Goal: Obtain resource: Obtain resource

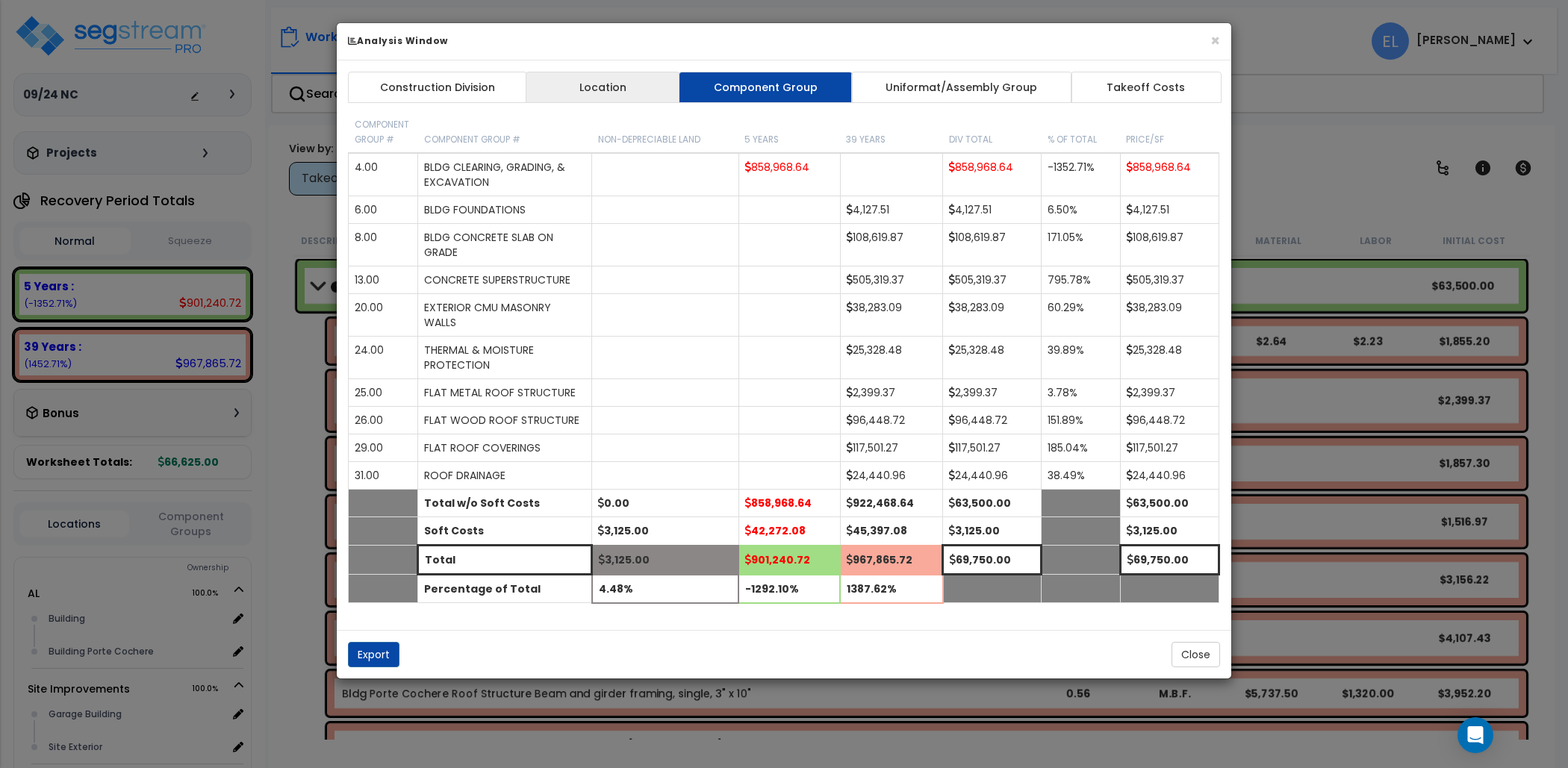
click at [584, 83] on link "Location" at bounding box center [602, 86] width 155 height 31
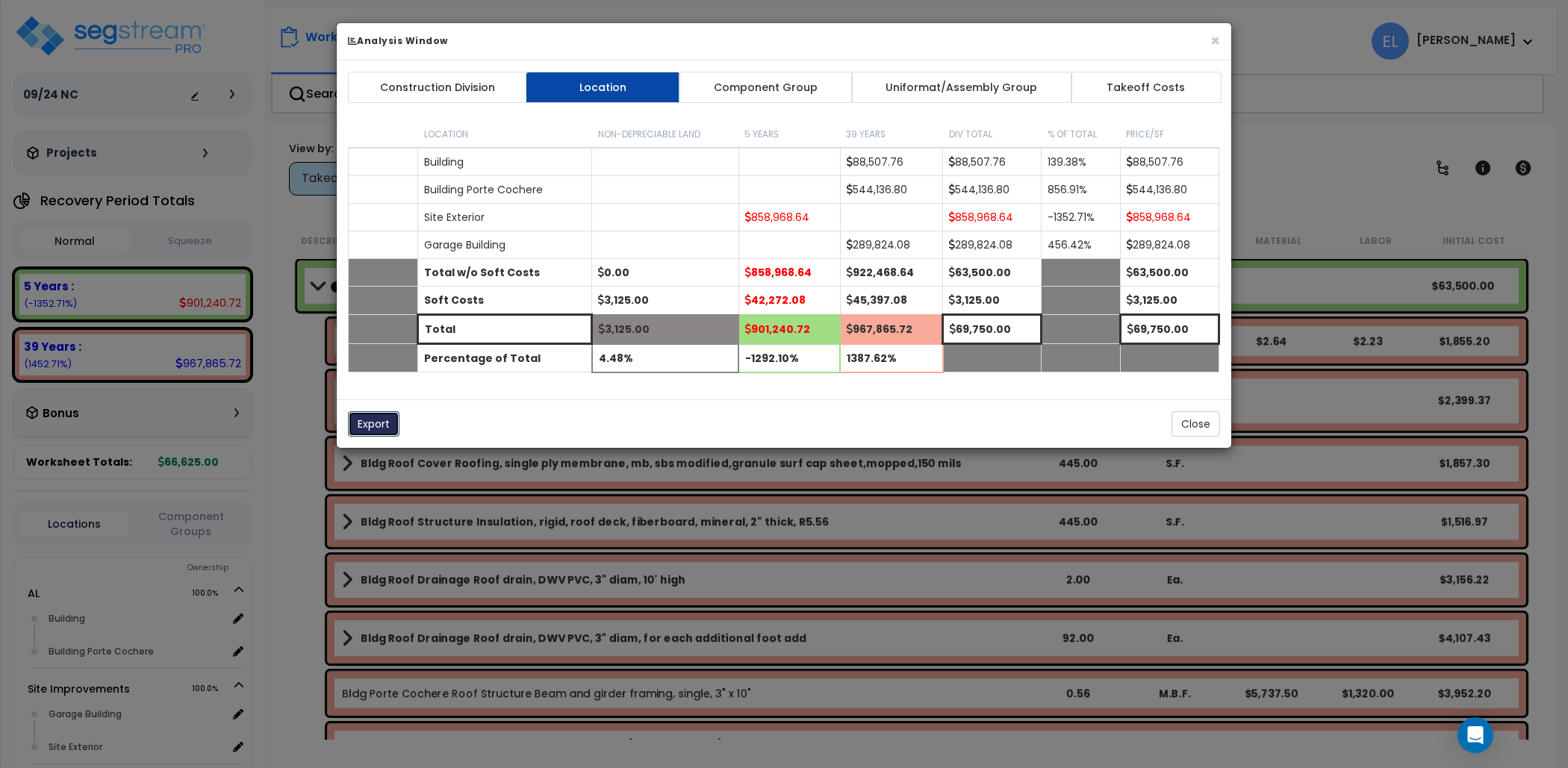
click at [370, 421] on button "Export" at bounding box center [373, 424] width 52 height 25
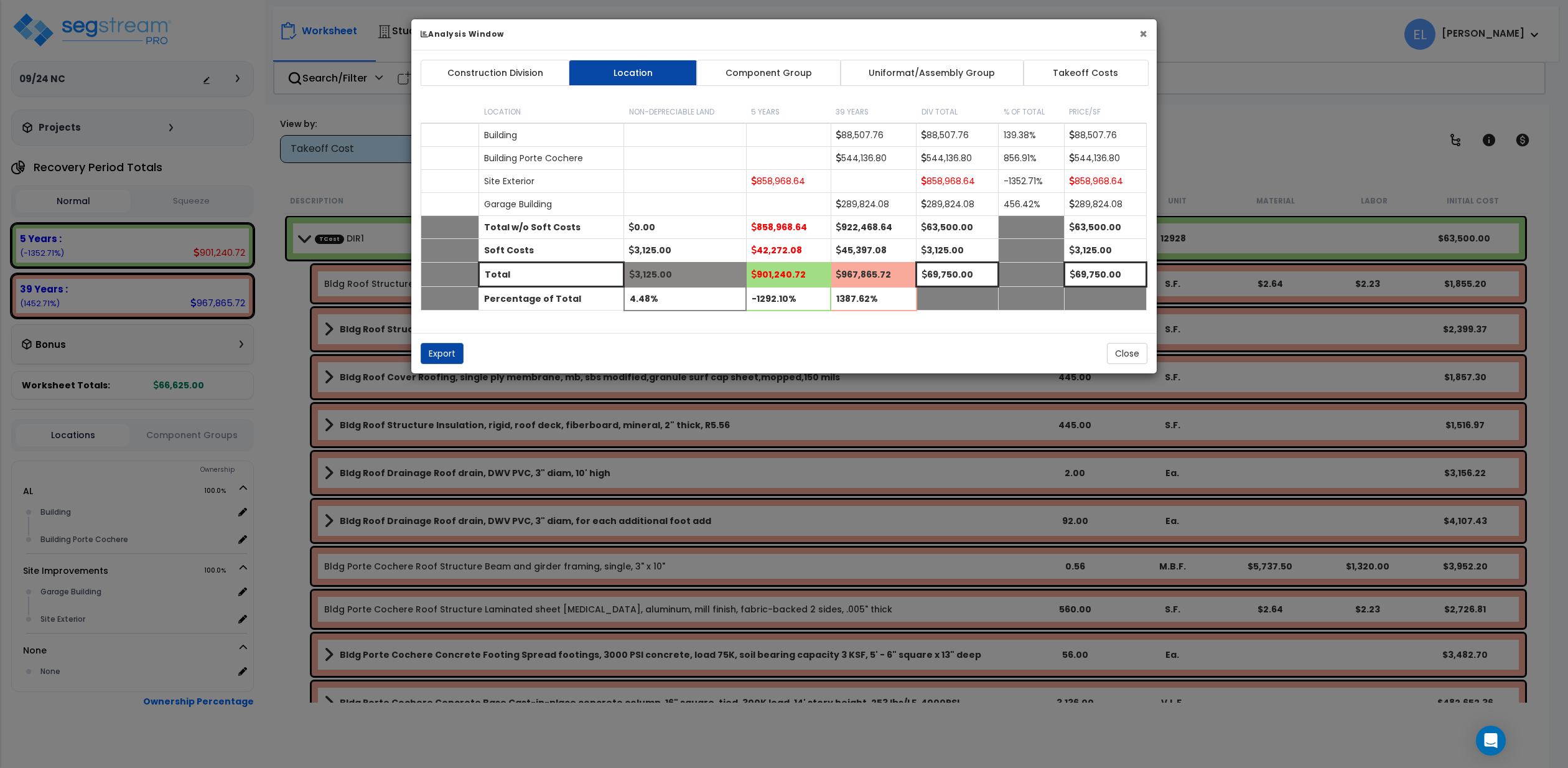
click at [1146, 29] on button "×" at bounding box center [1144, 34] width 8 height 13
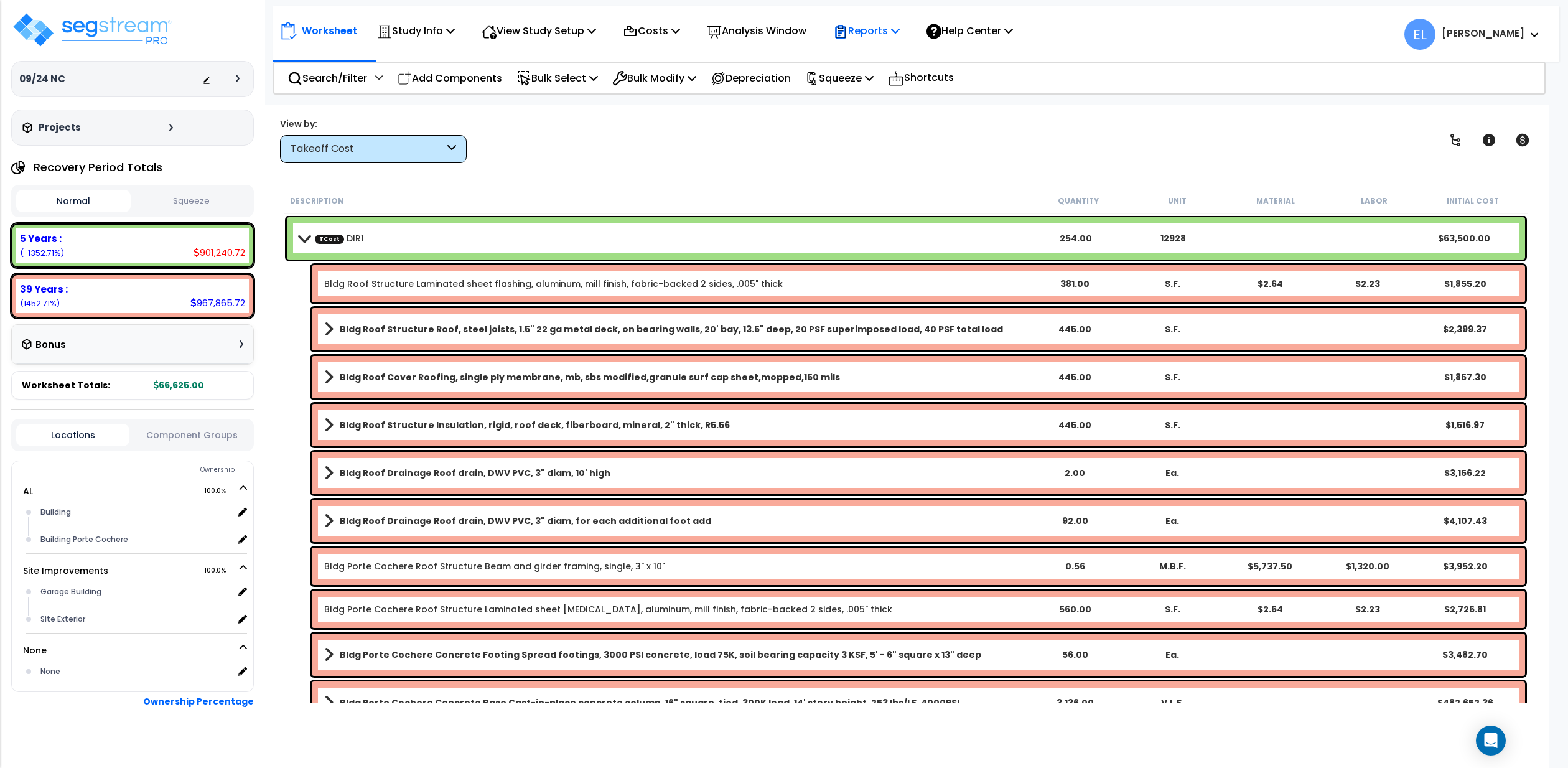
click at [900, 31] on p "Reports" at bounding box center [866, 31] width 66 height 16
click at [913, 53] on link "Get Report" at bounding box center [889, 59] width 124 height 25
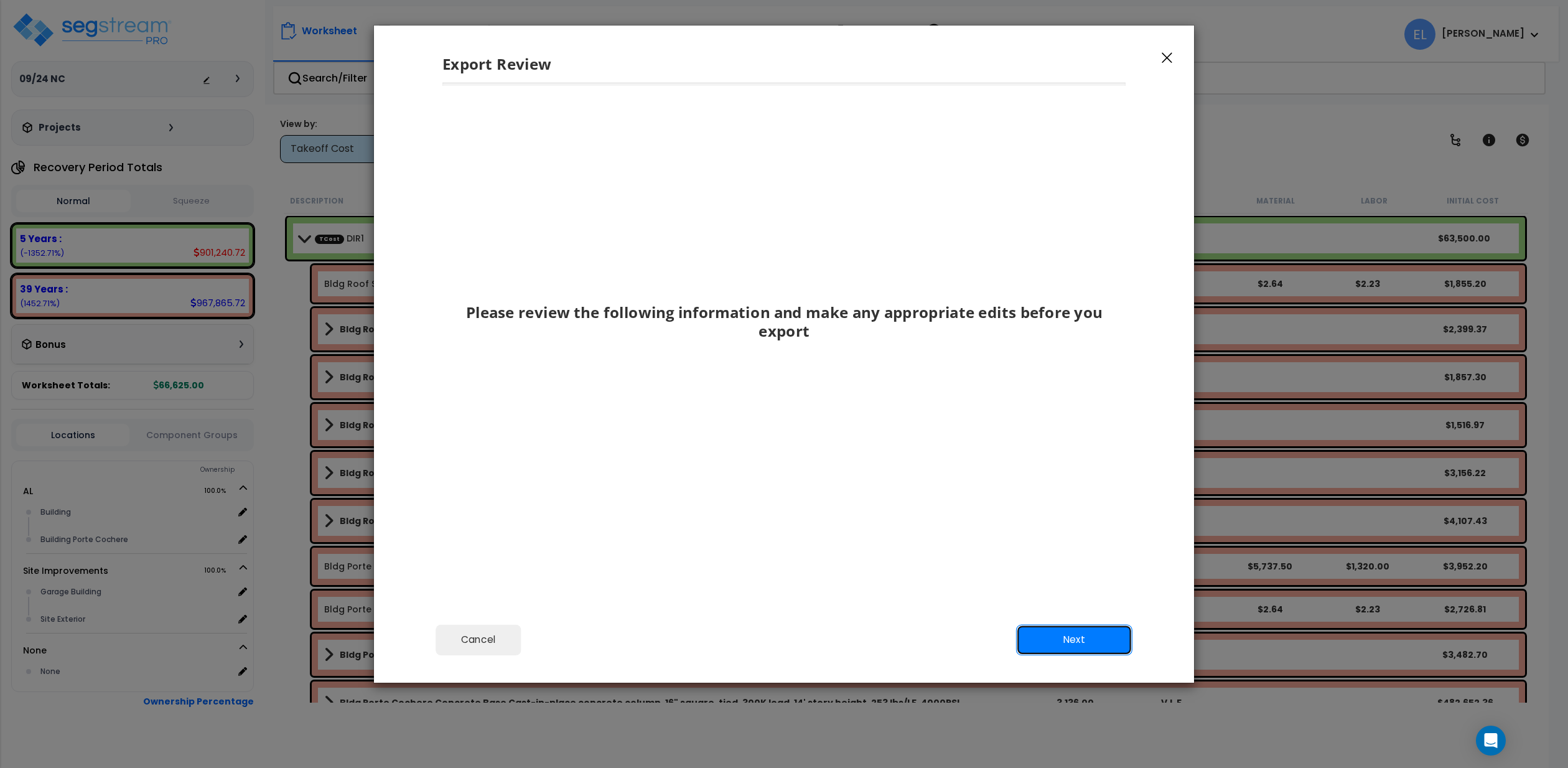
click at [1035, 640] on button "Next" at bounding box center [1074, 640] width 116 height 31
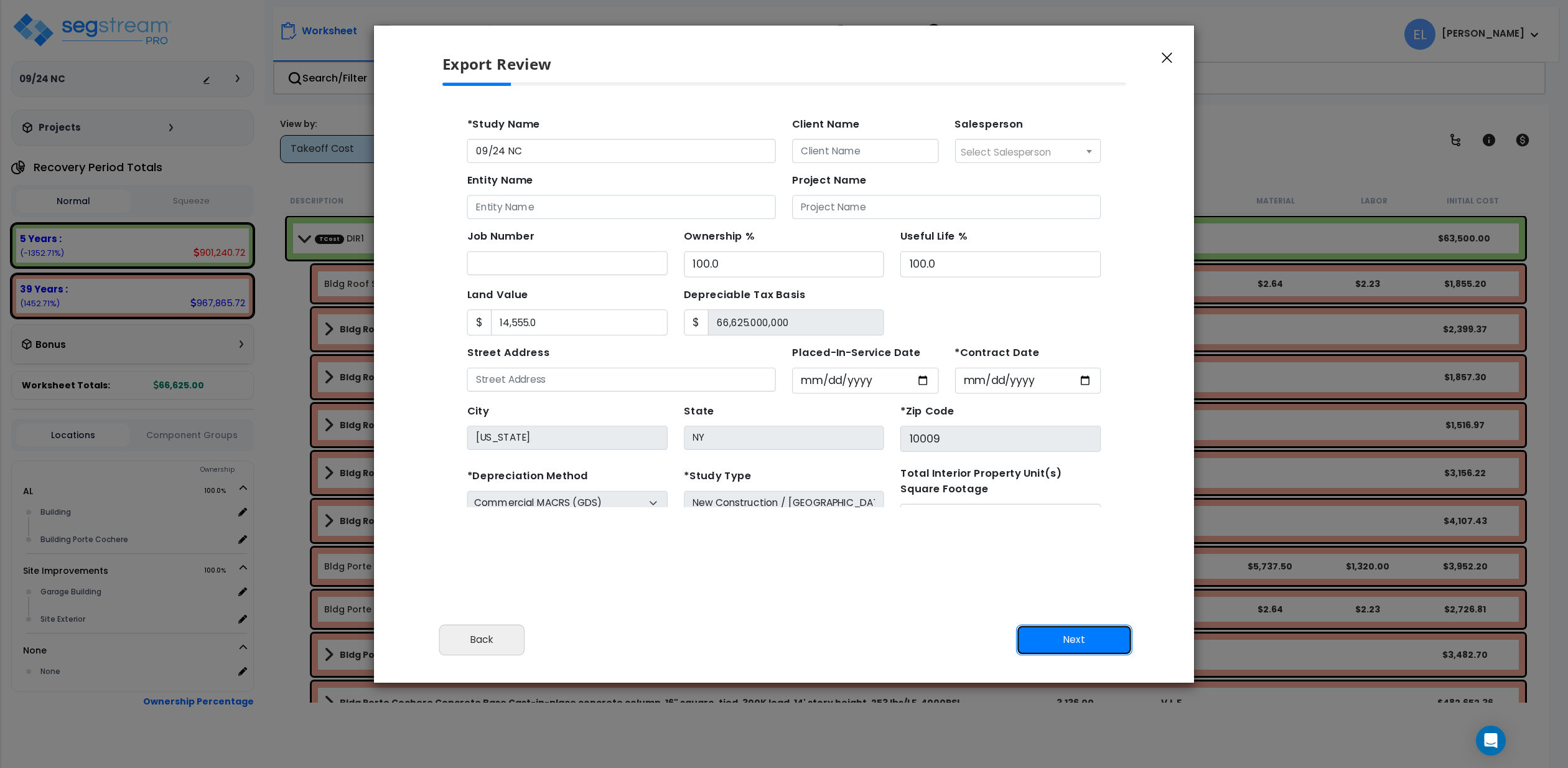
click at [1035, 640] on button "Next" at bounding box center [1074, 640] width 116 height 31
type input "14555"
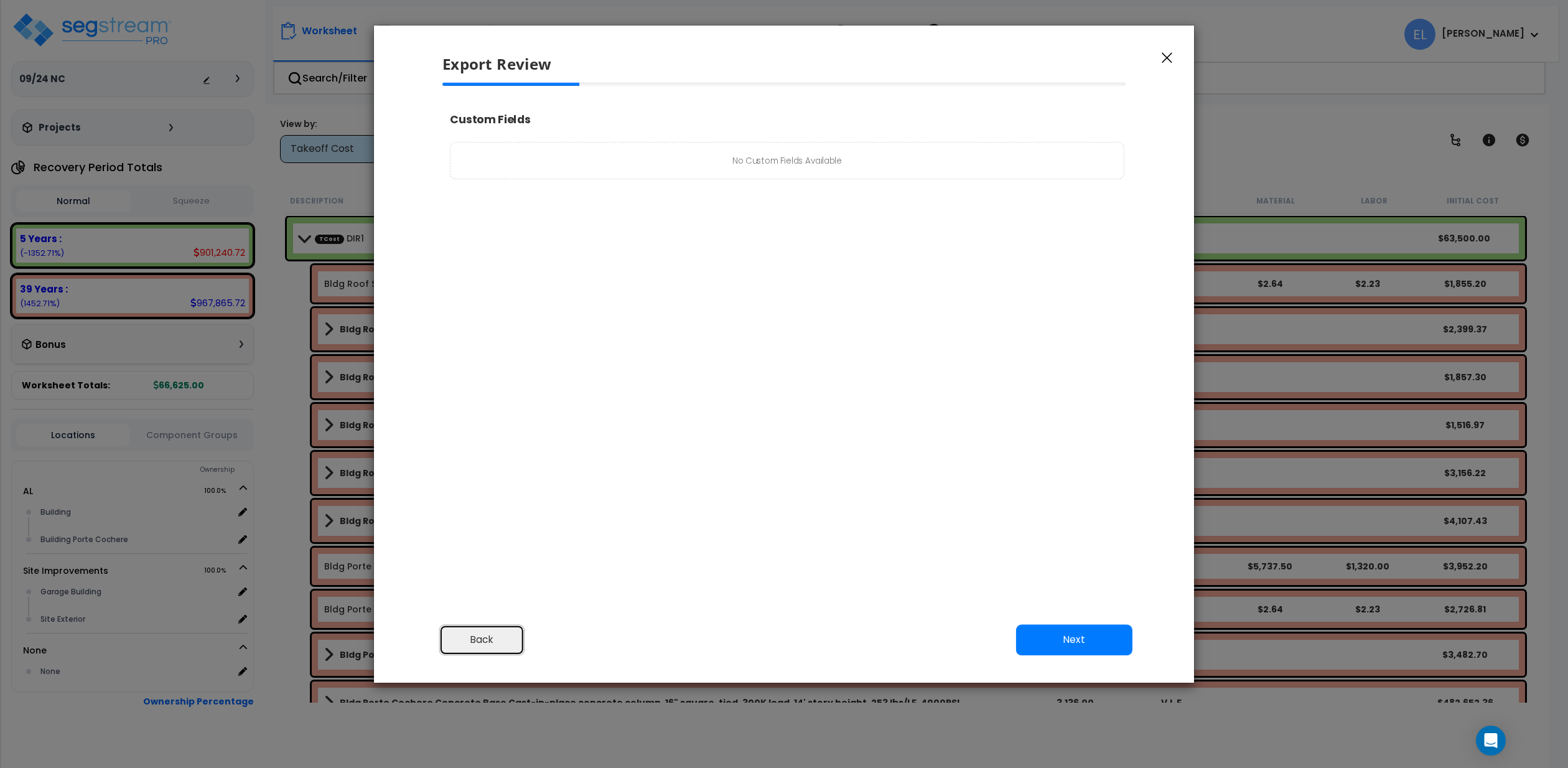
click at [474, 640] on button "Back" at bounding box center [482, 640] width 86 height 31
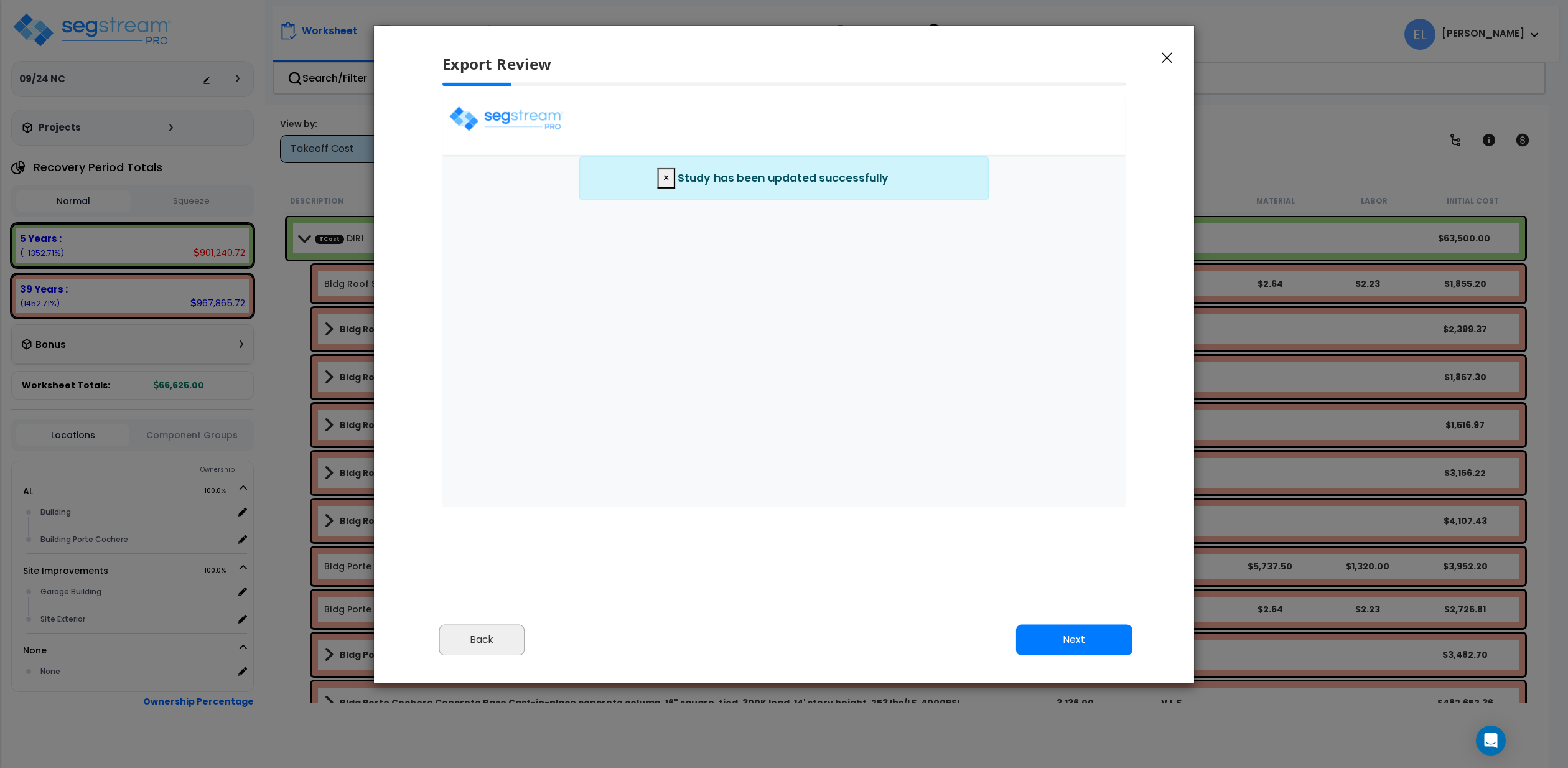
select select "2025"
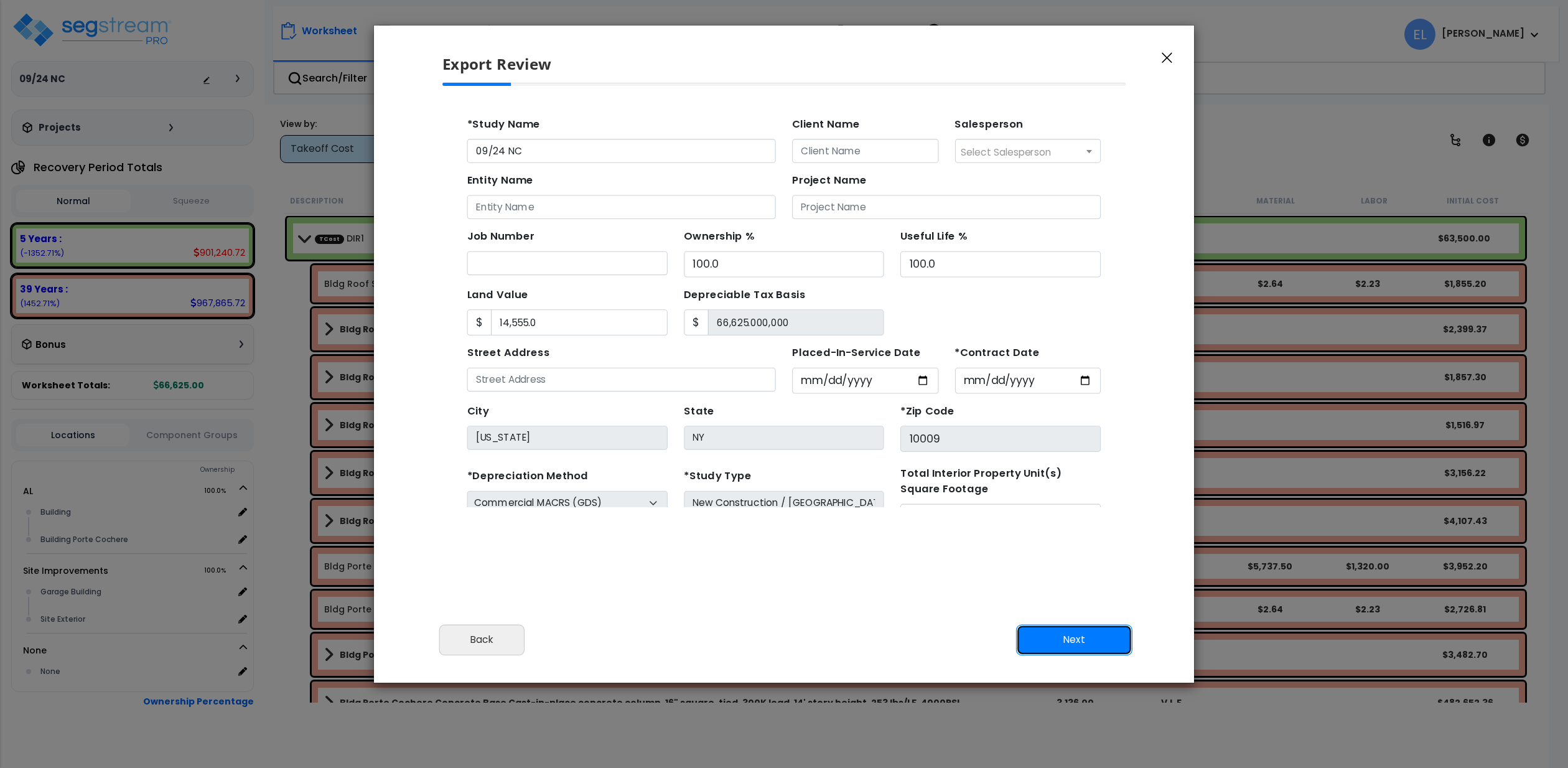
click at [1106, 634] on button "Next" at bounding box center [1074, 640] width 116 height 31
type input "14555"
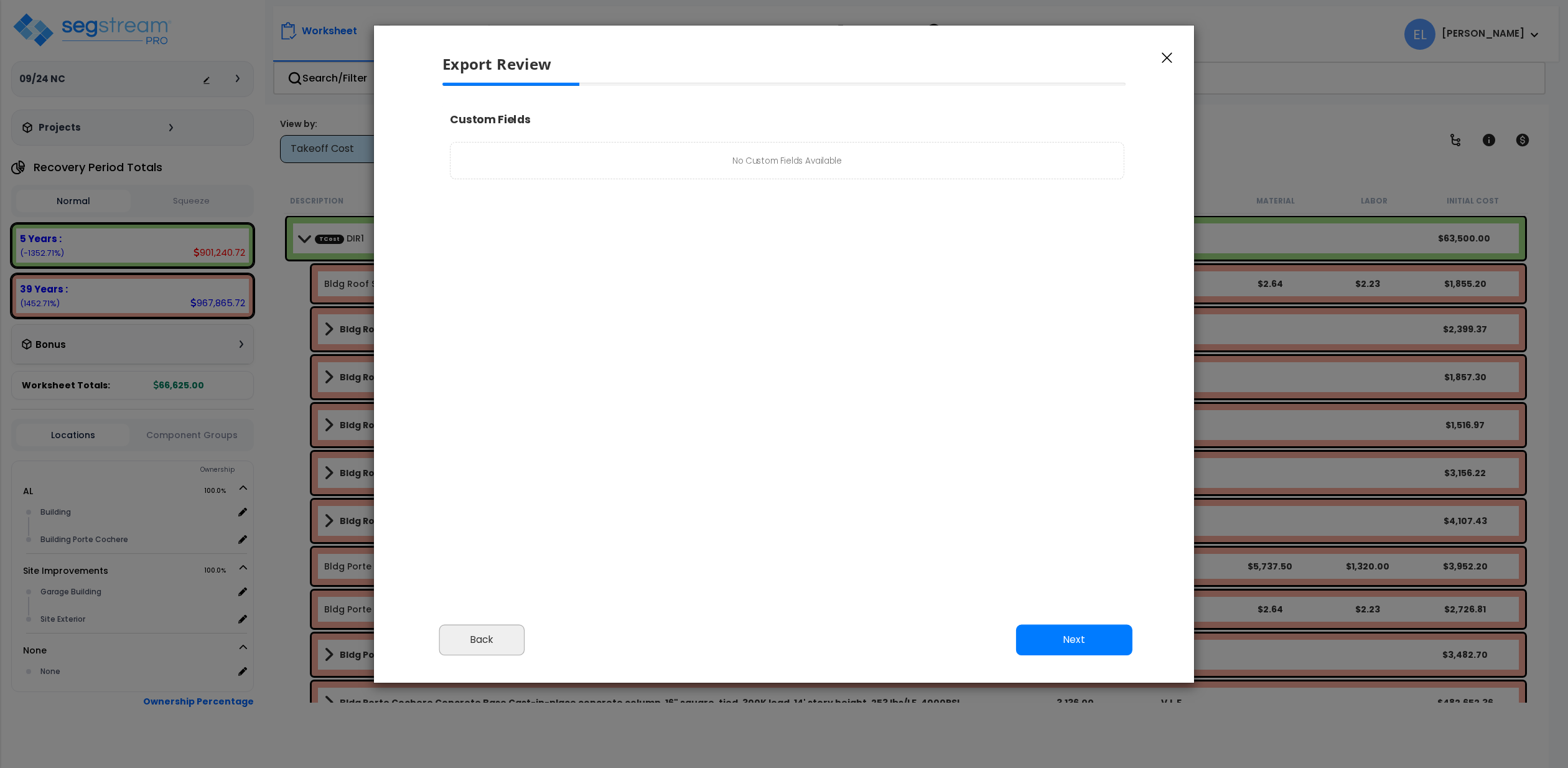
select select "2025"
click at [475, 638] on button "Back" at bounding box center [482, 640] width 86 height 31
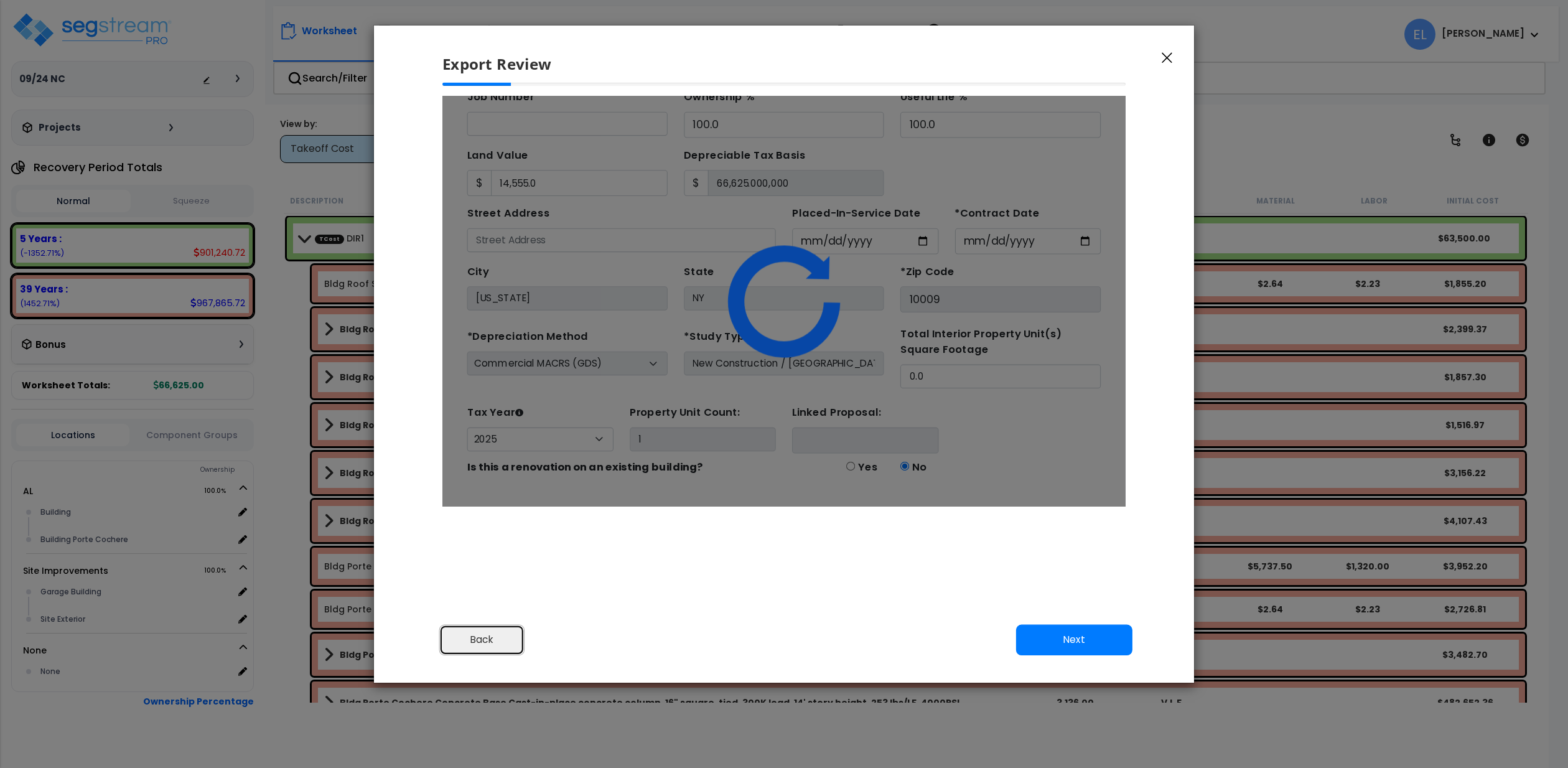
scroll to position [125, 0]
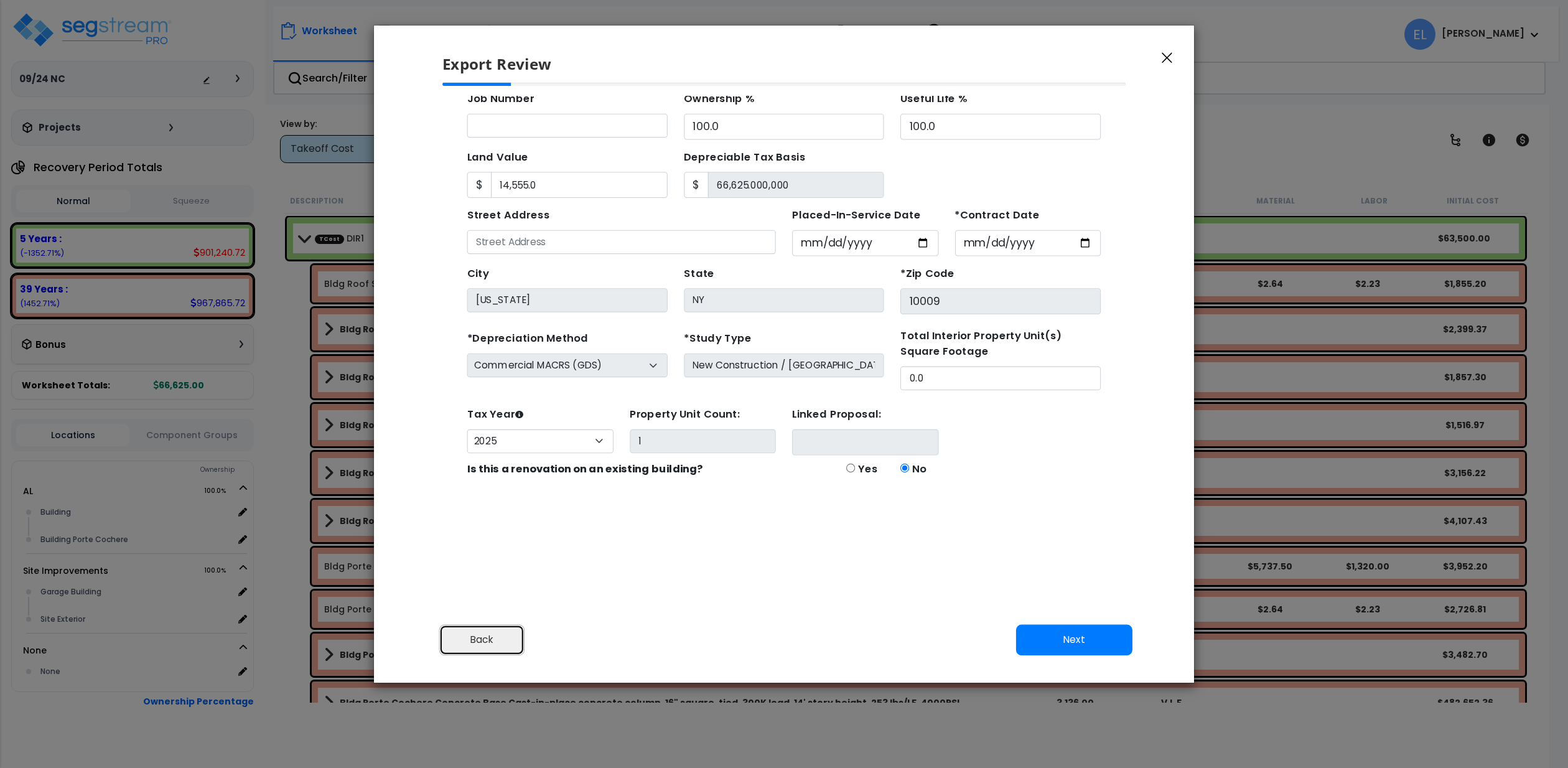
click at [475, 638] on button "Back" at bounding box center [482, 640] width 86 height 31
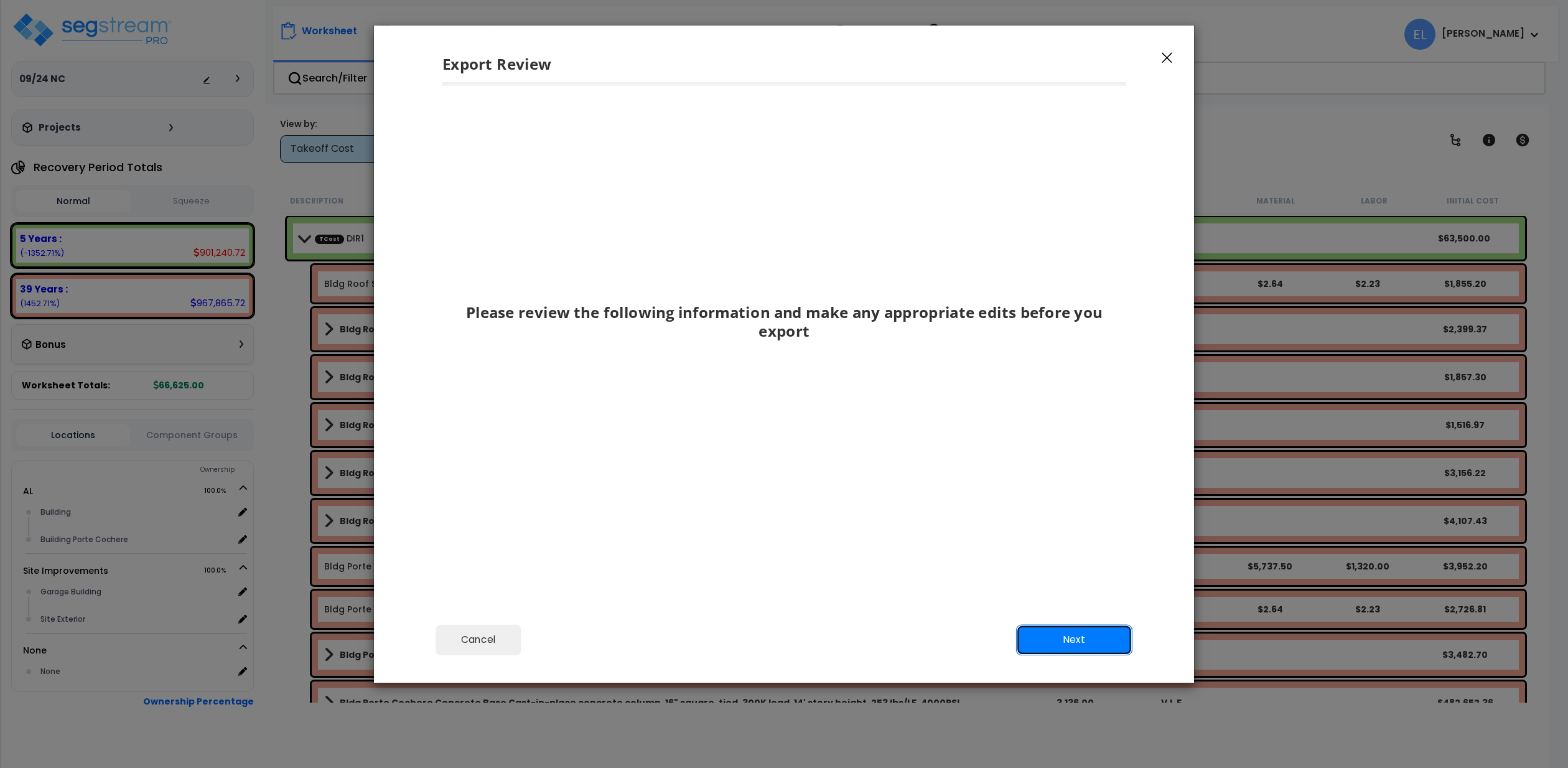
click at [1099, 630] on button "Next" at bounding box center [1074, 640] width 116 height 31
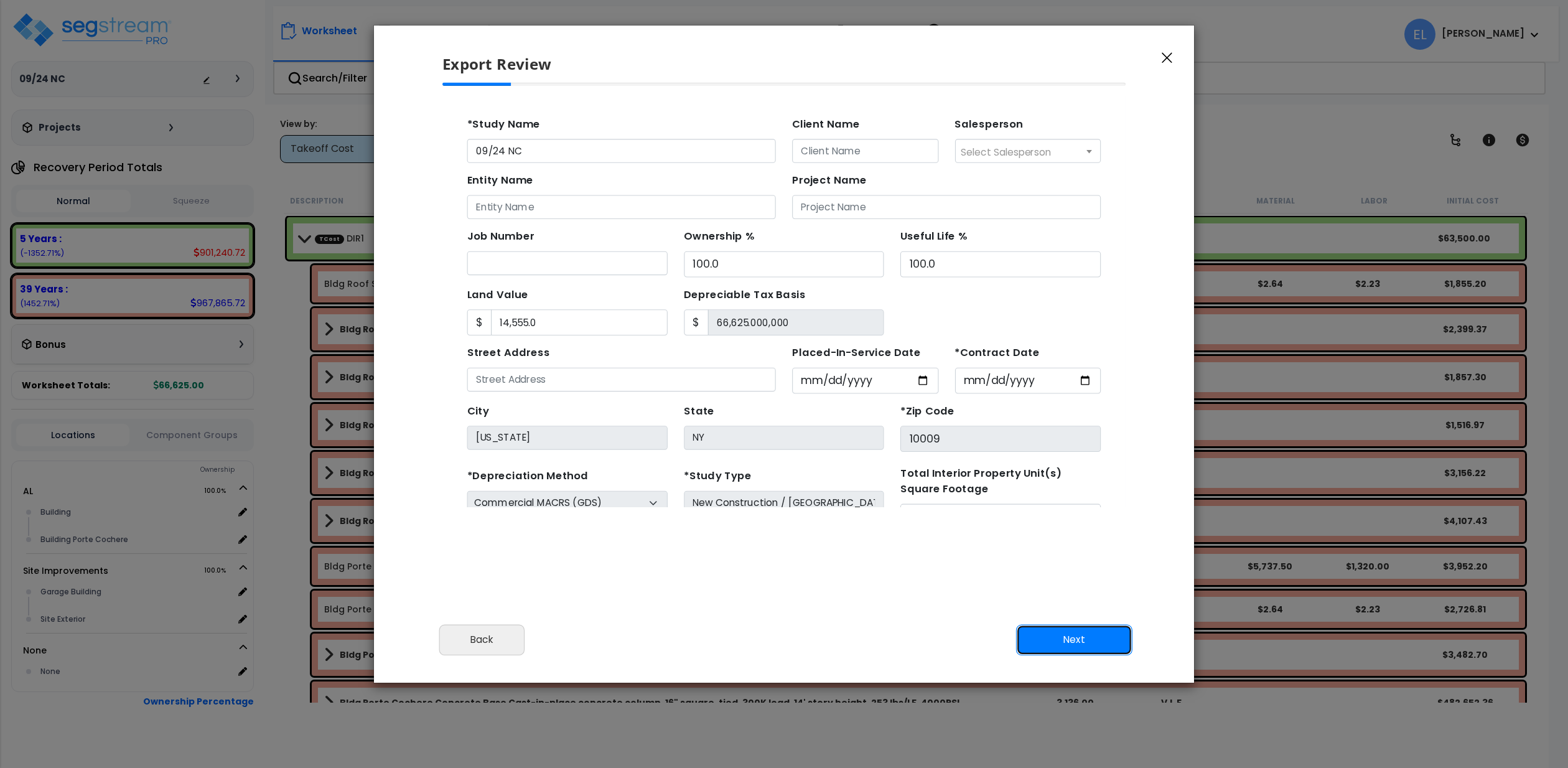
click at [1101, 640] on button "Next" at bounding box center [1074, 640] width 116 height 31
type input "14555"
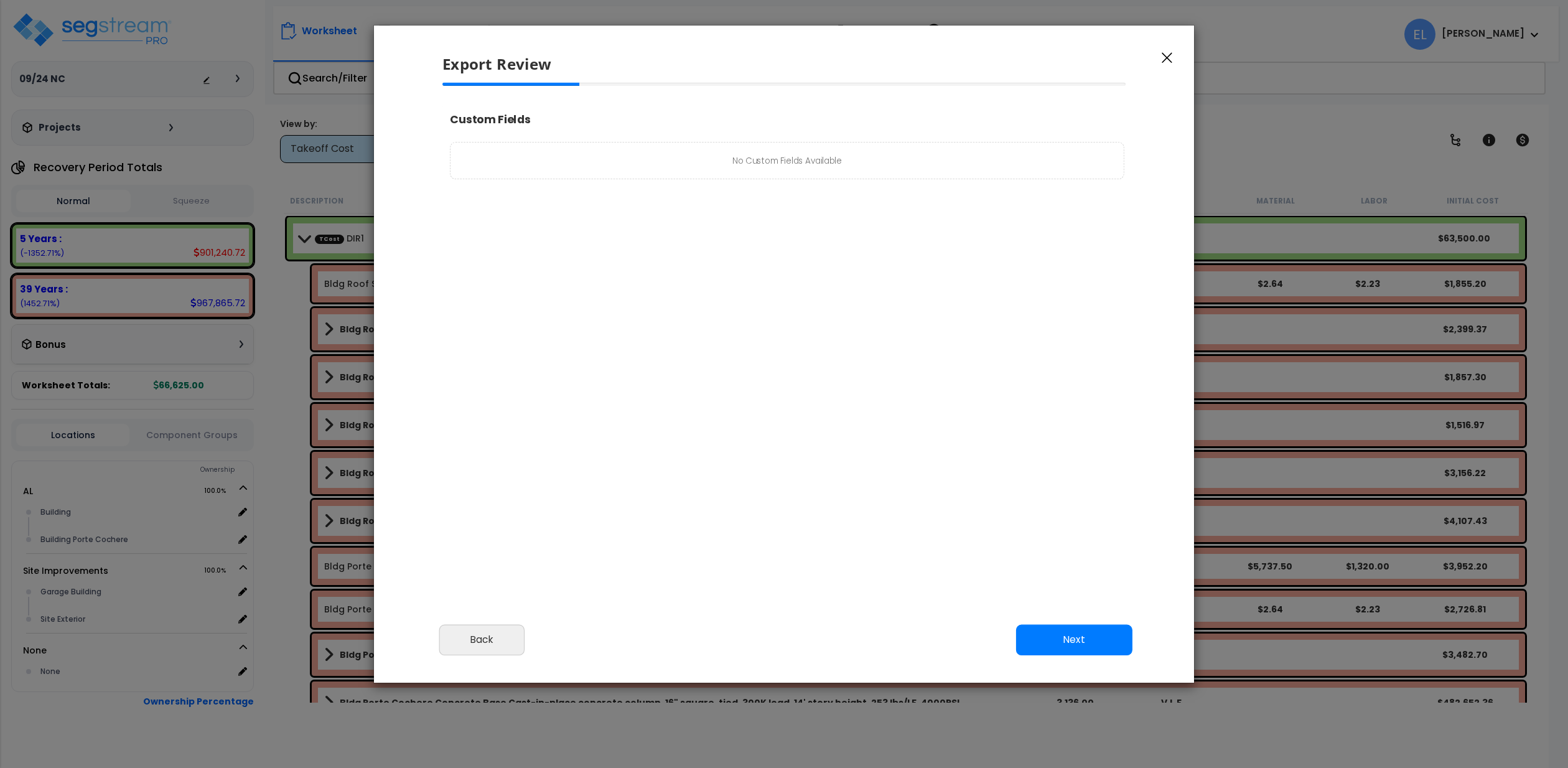
select select "2025"
